Goal: Task Accomplishment & Management: Use online tool/utility

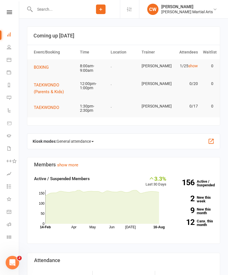
click at [39, 67] on span "BOXING" at bounding box center [41, 67] width 15 height 5
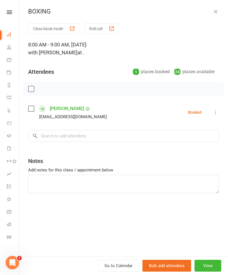
click at [53, 29] on button "Class kiosk mode" at bounding box center [54, 28] width 52 height 10
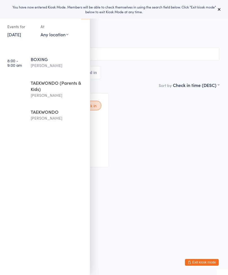
click at [223, 10] on button at bounding box center [219, 9] width 7 height 7
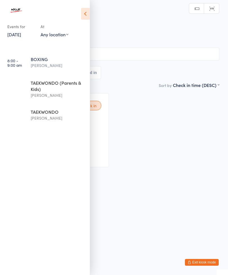
click at [89, 12] on icon at bounding box center [85, 14] width 9 height 12
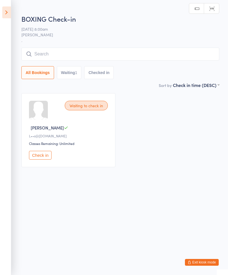
click at [120, 56] on input "search" at bounding box center [120, 54] width 198 height 13
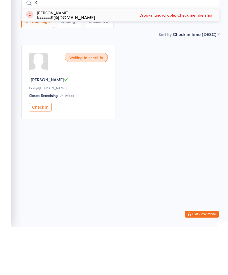
type input "K"
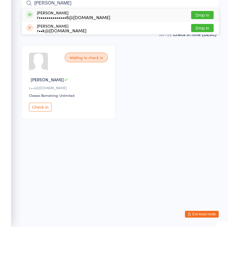
type input "Richard"
click at [212, 59] on button "Drop in" at bounding box center [202, 63] width 23 height 8
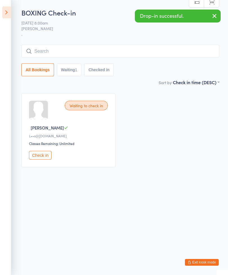
click at [120, 53] on input "search" at bounding box center [120, 51] width 198 height 13
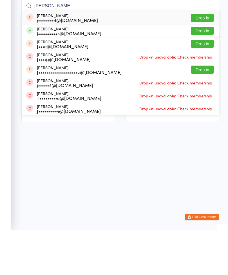
type input "Julie"
click at [205, 72] on button "Drop in" at bounding box center [202, 76] width 23 height 8
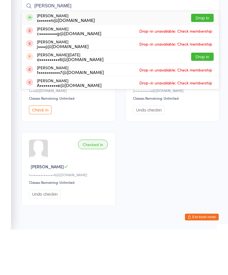
type input "eason"
click at [206, 59] on button "Drop in" at bounding box center [202, 63] width 23 height 8
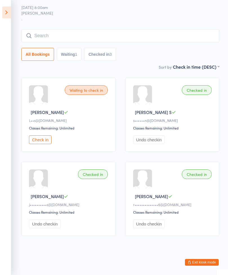
click at [46, 33] on input "search" at bounding box center [120, 35] width 198 height 13
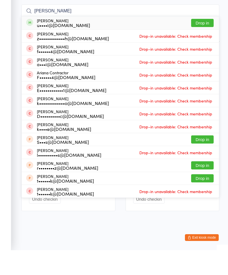
type input "Adriana"
click at [200, 44] on button "Drop in" at bounding box center [202, 48] width 23 height 8
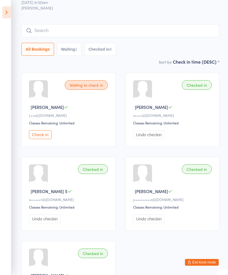
scroll to position [0, 0]
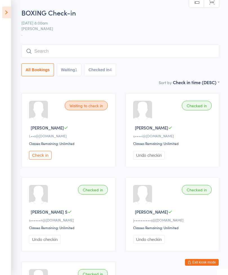
click at [147, 48] on input "search" at bounding box center [120, 51] width 198 height 13
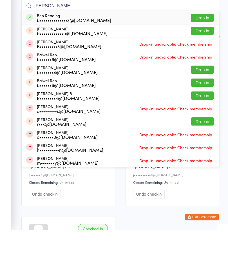
type input "Ben rea"
click at [206, 59] on button "Drop in" at bounding box center [202, 63] width 23 height 8
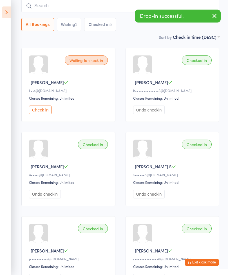
scroll to position [45, 0]
